Goal: Task Accomplishment & Management: Manage account settings

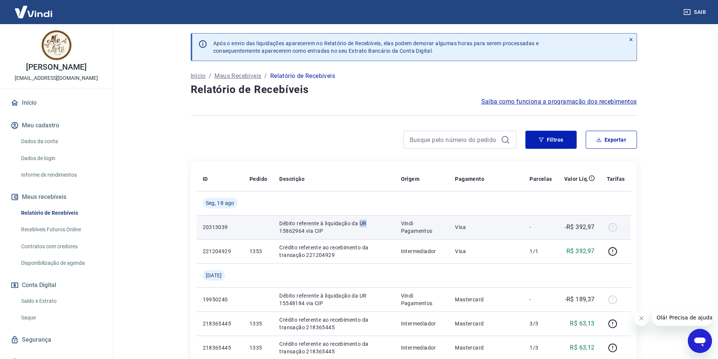
drag, startPoint x: 359, startPoint y: 224, endPoint x: 367, endPoint y: 224, distance: 7.9
click at [367, 224] on p "Débito referente à liquidação da UR 15862964 via CIP" at bounding box center [333, 227] width 109 height 15
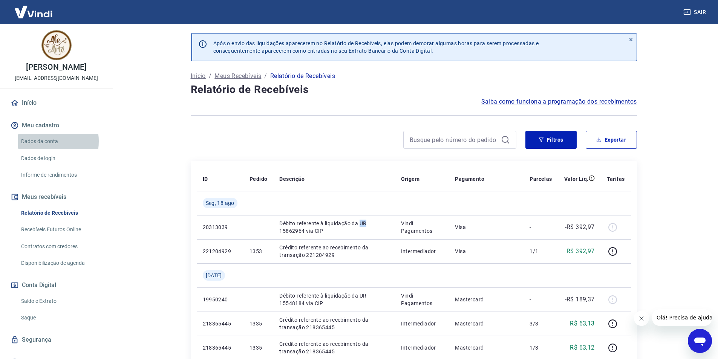
click at [36, 149] on link "Dados da conta" at bounding box center [61, 141] width 86 height 15
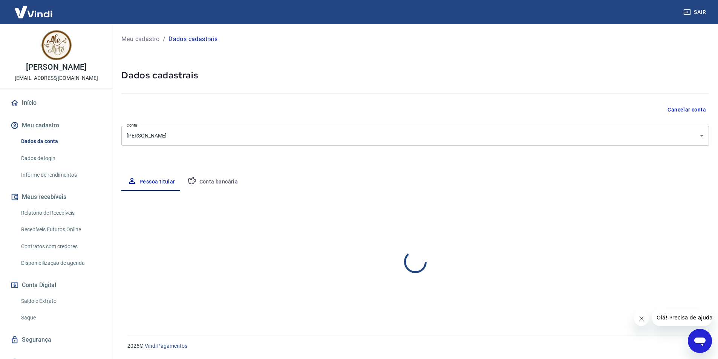
select select "SP"
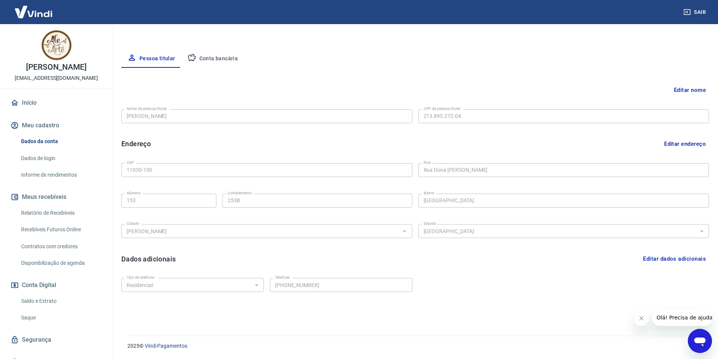
scroll to position [20, 0]
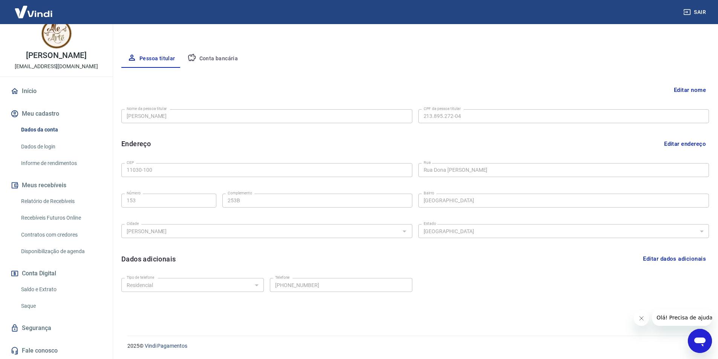
click at [44, 291] on link "Saldo e Extrato" at bounding box center [61, 289] width 86 height 15
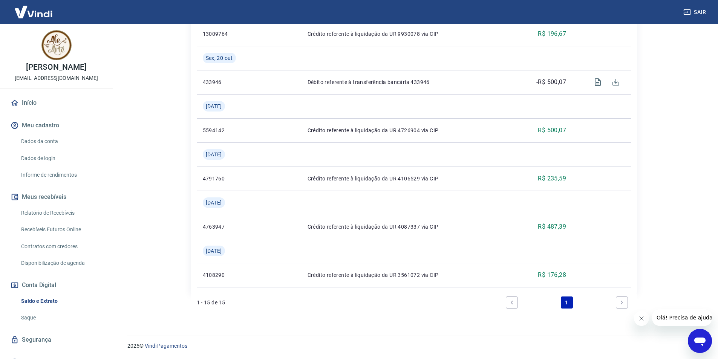
scroll to position [20, 0]
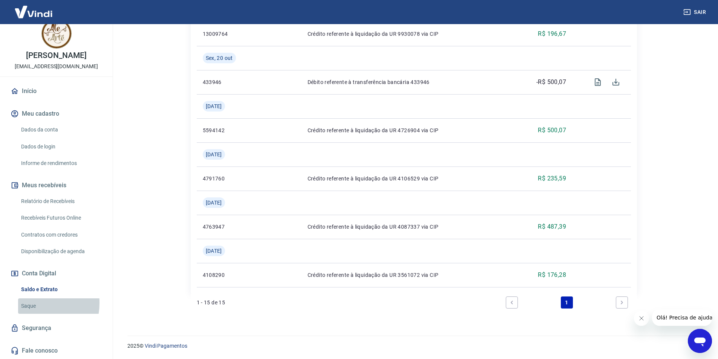
click at [32, 303] on link "Saque" at bounding box center [61, 305] width 86 height 15
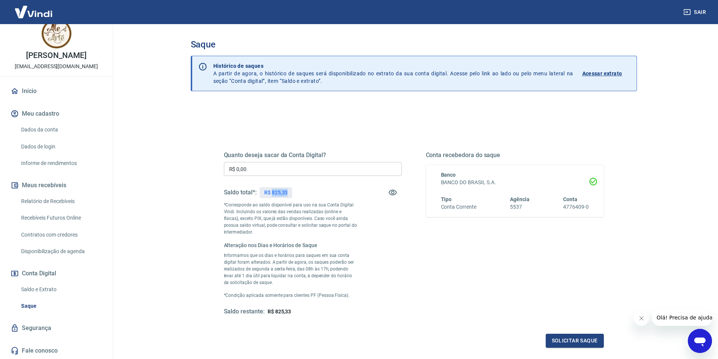
drag, startPoint x: 272, startPoint y: 193, endPoint x: 291, endPoint y: 193, distance: 19.2
click at [291, 193] on div "R$ 825,33" at bounding box center [276, 192] width 33 height 11
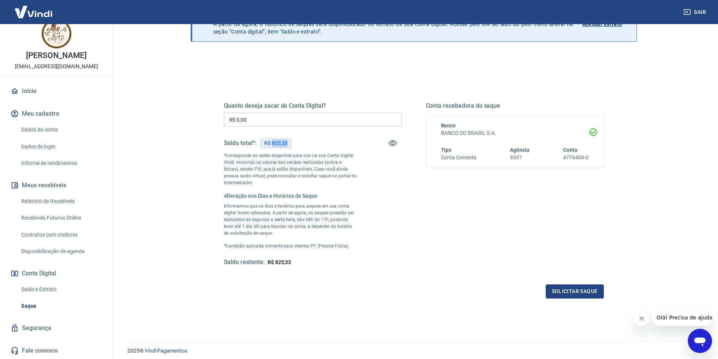
scroll to position [63, 0]
